Goal: Transaction & Acquisition: Purchase product/service

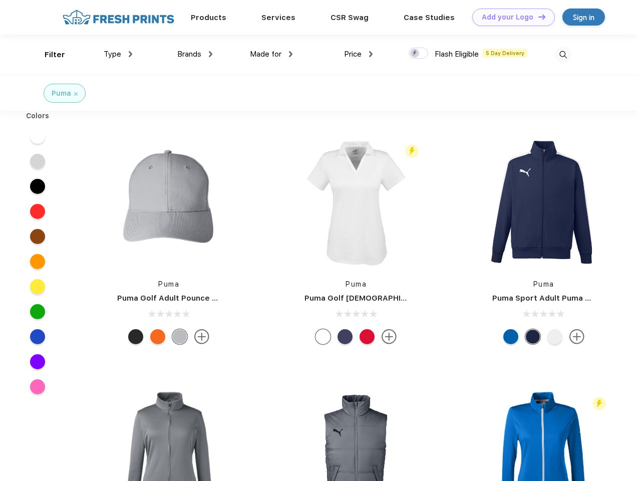
click at [510, 17] on link "Add your Logo Design Tool" at bounding box center [513, 18] width 83 height 18
click at [0, 0] on div "Design Tool" at bounding box center [0, 0] width 0 height 0
click at [537, 17] on link "Add your Logo Design Tool" at bounding box center [513, 18] width 83 height 18
click at [48, 55] on div "Filter" at bounding box center [55, 55] width 21 height 12
click at [118, 54] on span "Type" at bounding box center [113, 54] width 18 height 9
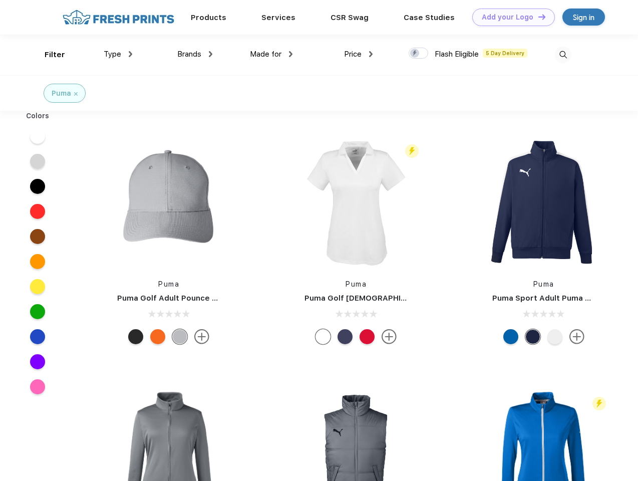
click at [195, 54] on span "Brands" at bounding box center [189, 54] width 24 height 9
click at [271, 54] on span "Made for" at bounding box center [266, 54] width 32 height 9
click at [359, 54] on span "Price" at bounding box center [353, 54] width 18 height 9
click at [419, 54] on div at bounding box center [419, 53] width 20 height 11
click at [415, 54] on input "checkbox" at bounding box center [412, 50] width 7 height 7
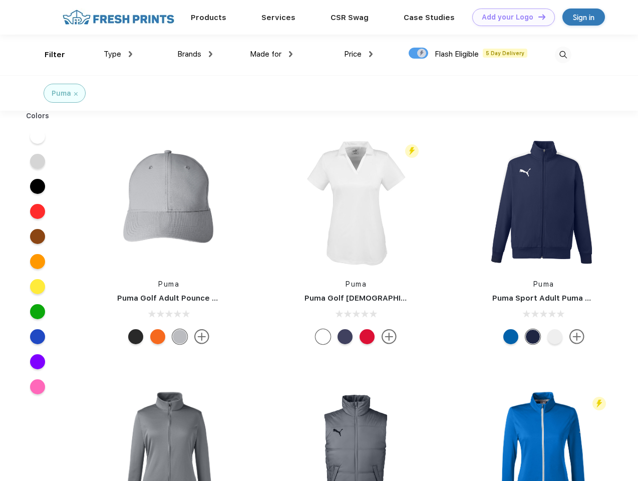
click at [563, 55] on img at bounding box center [563, 55] width 17 height 17
